Goal: Task Accomplishment & Management: Use online tool/utility

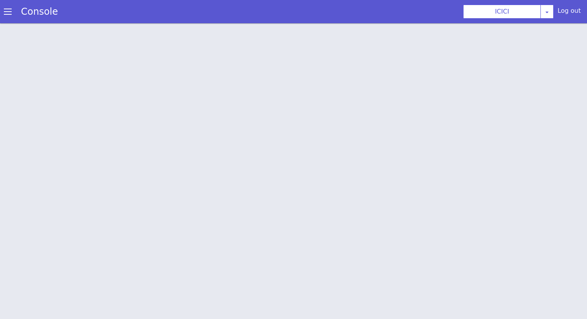
scroll to position [2, 0]
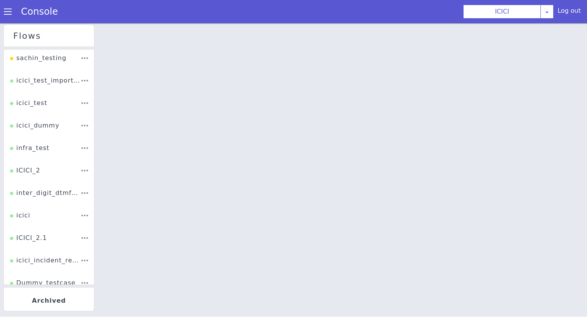
click at [39, 171] on div "ICICI_2" at bounding box center [25, 173] width 30 height 15
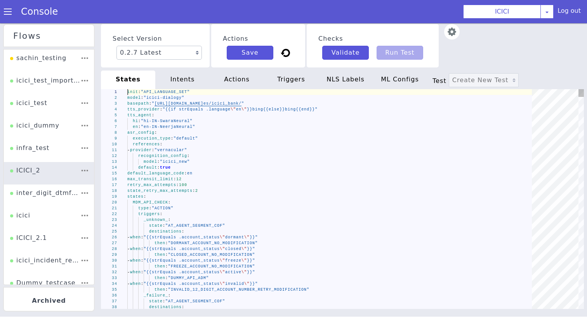
click at [267, 200] on div "MDM_API_CHECK :" at bounding box center [332, 203] width 410 height 6
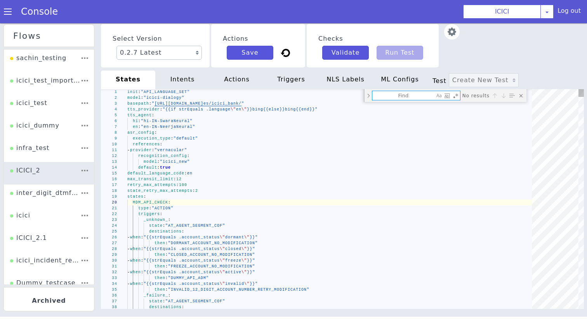
type textarea "type: "ACTION" triggers: _unknown_: state: "AT_AGENT_SEGMENT_COF" destinations:…"
type textarea "se"
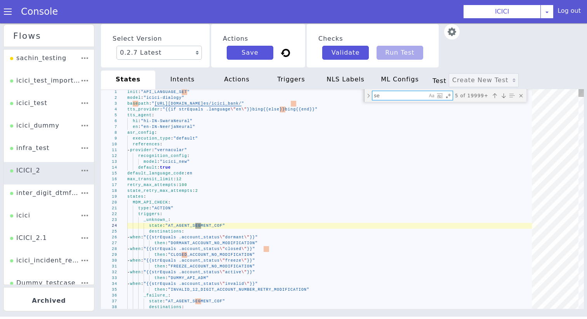
type textarea "\ \"SECURITY_LOAN\")}}" then: "CONFIRM_QUERY_COF" set_metadata: intent: "reques…"
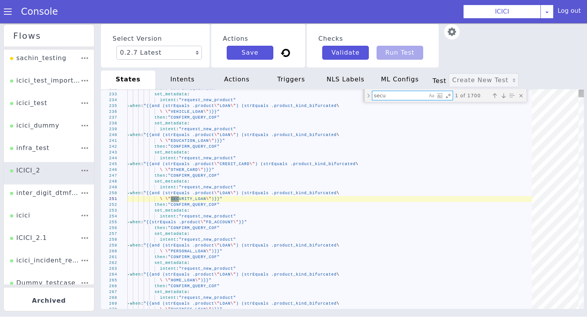
type textarea "secur"
type textarea "set_metadata: f_CustId: "" f_SRType: "CUSTOMER-TAGGING_Corporate-QK-TAG_Corpora…"
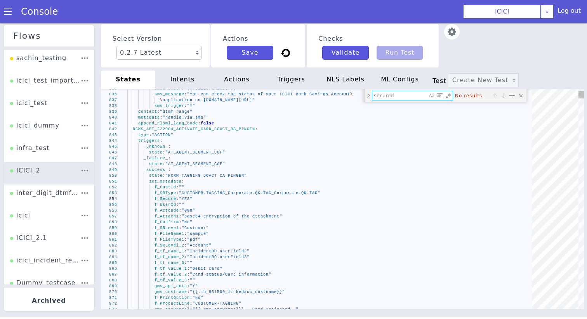
type textarea "secure"
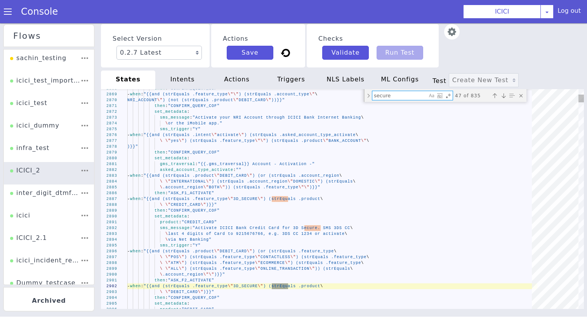
type textarea "destinations: - when: "{{and (strEquals .intent \"card_cancellation\") (listCon…"
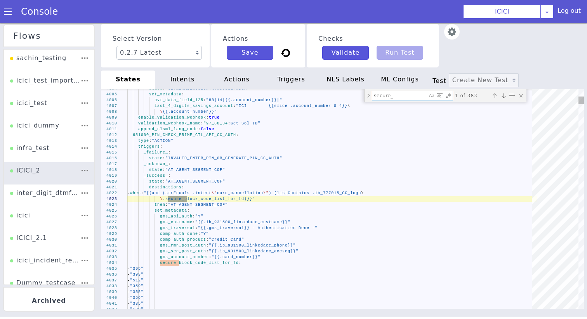
type textarea "secure_"
click at [217, 200] on div "4004 4005 4006 4007 4008 4009 4010 4011 4012 4013 4014 4015 4016 4017 4018 4019…" at bounding box center [342, 199] width 483 height 220
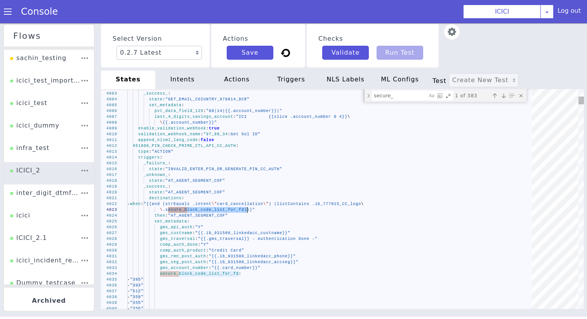
type textarea "append_nlsml_lang_code: false 651000_PIN_CHECK_PRIME_CTL_API_CC_AUTH: type: "AC…"
click at [214, 147] on div "4022 4023 4024 4025 4026 4027 4028 4029 4030 4031 4032 4033 4034 4035 4036 4037…" at bounding box center [342, 199] width 483 height 220
